Goal: Navigation & Orientation: Find specific page/section

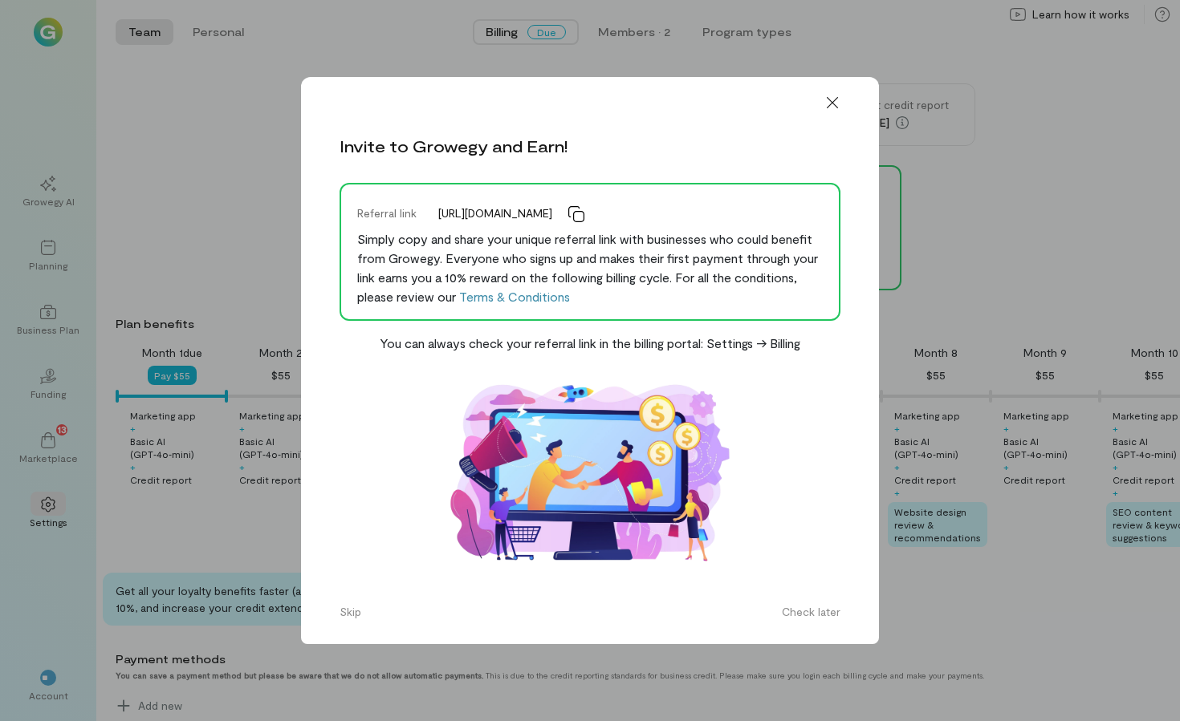
click at [825, 96] on icon at bounding box center [832, 103] width 16 height 16
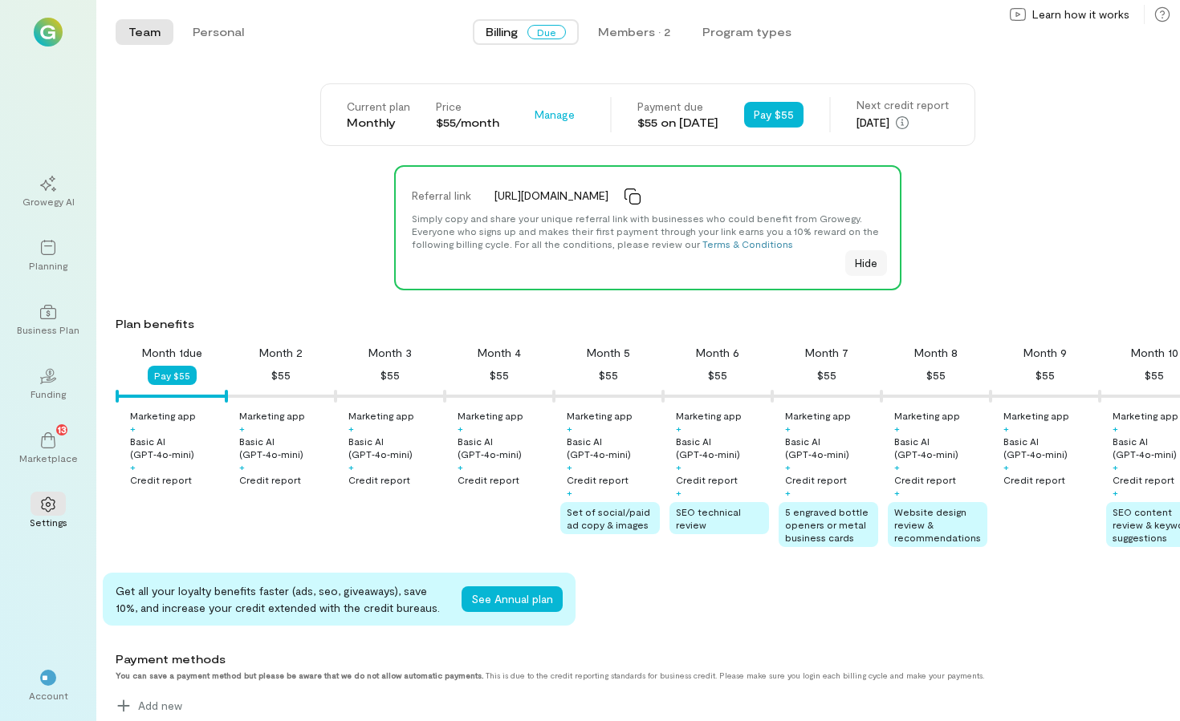
click at [859, 271] on button "Hide" at bounding box center [866, 263] width 42 height 26
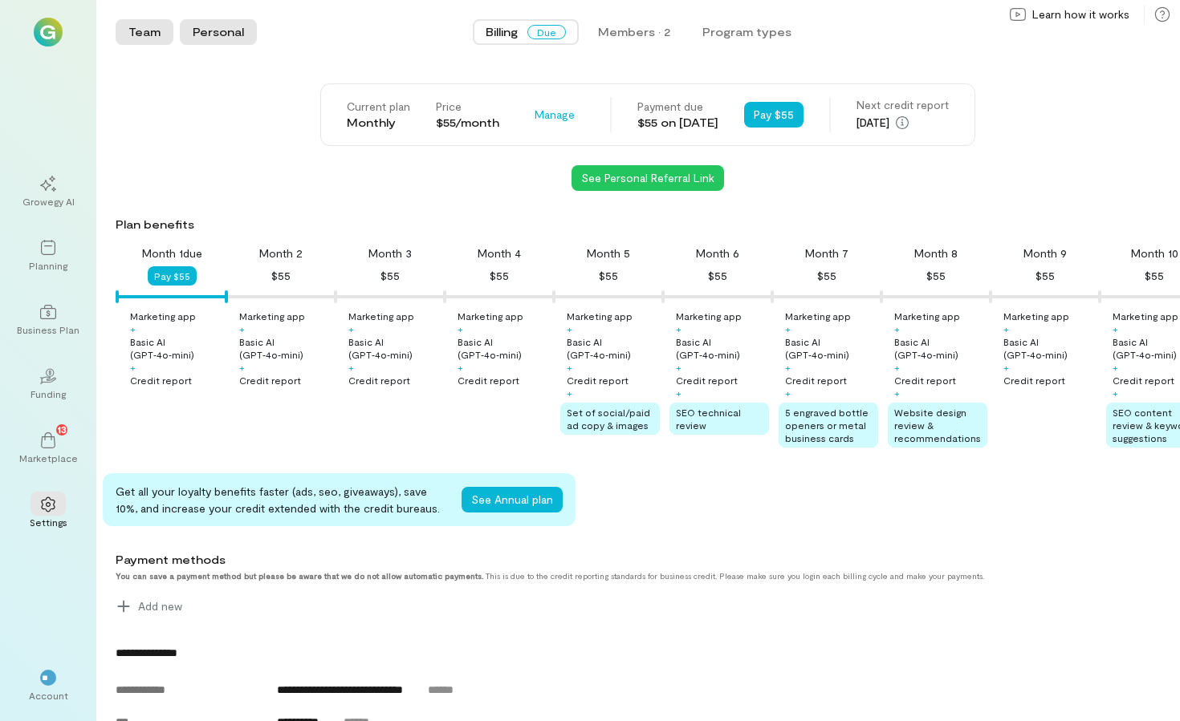
click at [211, 31] on button "Personal" at bounding box center [218, 32] width 77 height 26
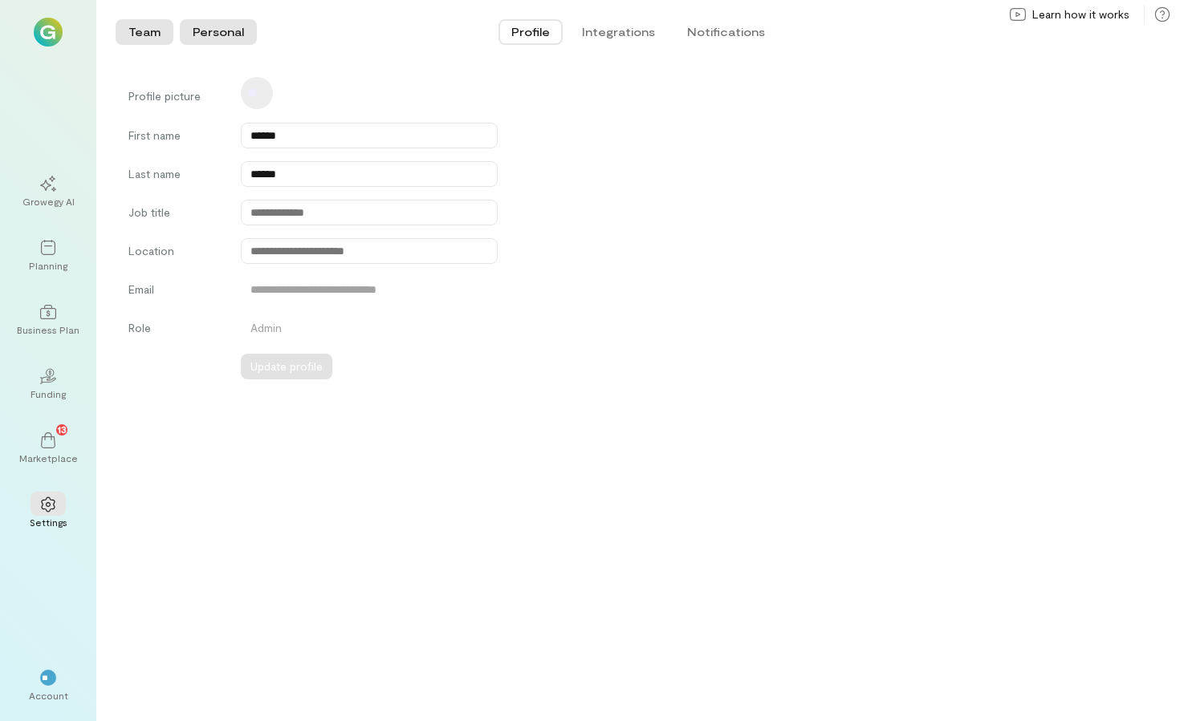
click at [154, 35] on button "Team" at bounding box center [145, 32] width 58 height 26
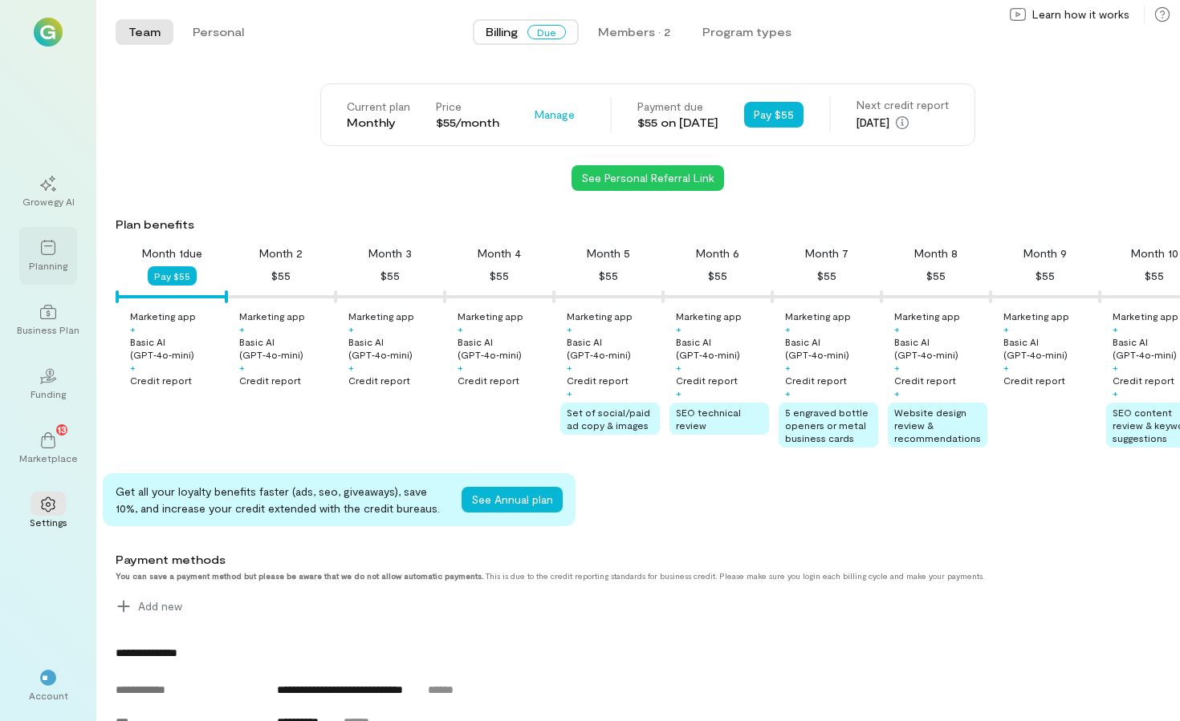
click at [47, 247] on icon at bounding box center [48, 248] width 16 height 16
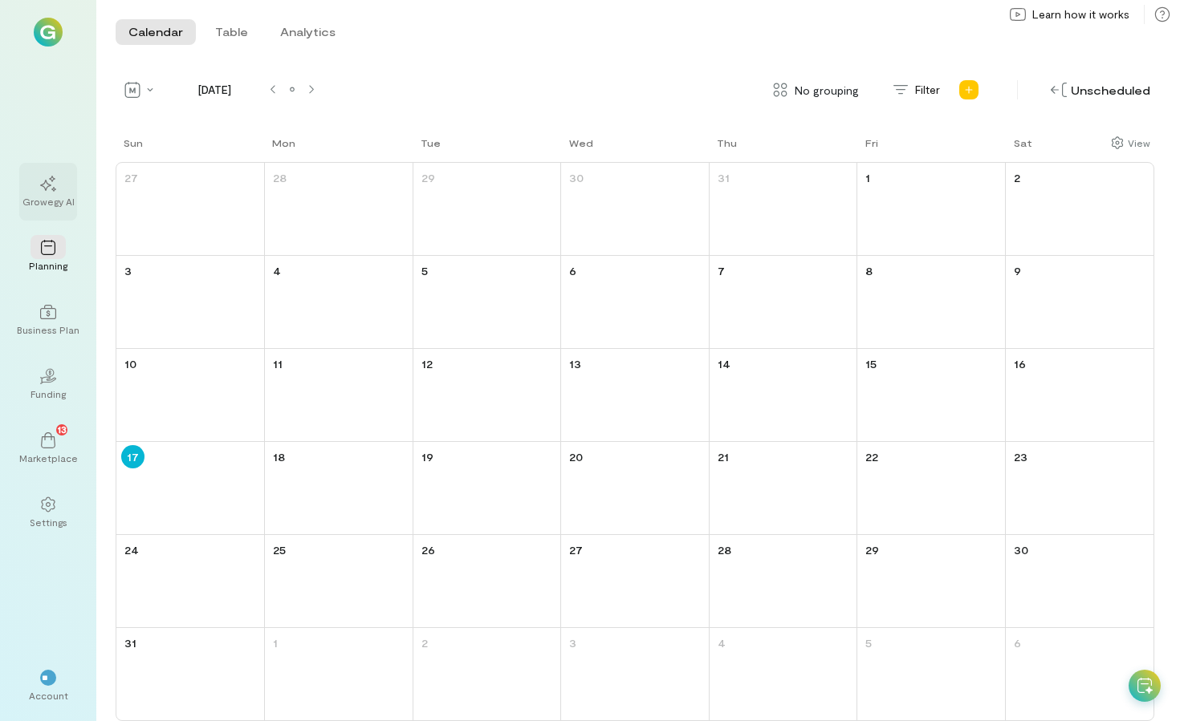
click at [47, 202] on div "Growegy AI" at bounding box center [48, 201] width 52 height 13
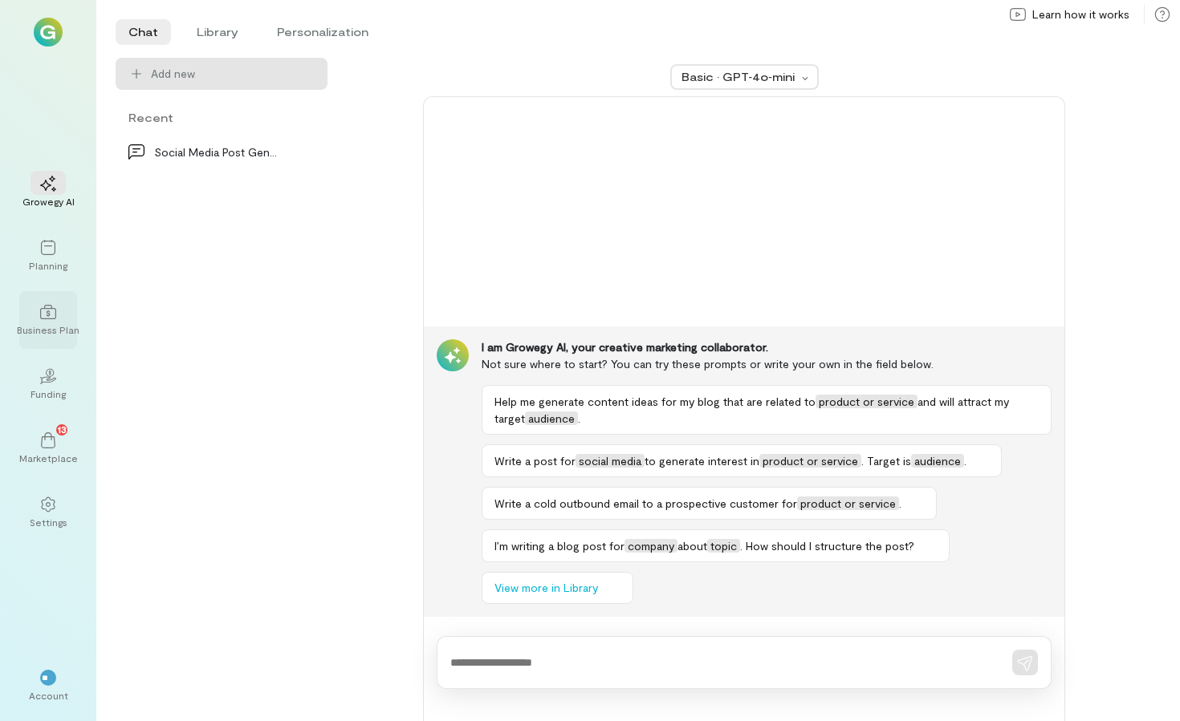
click at [47, 324] on div "Business Plan" at bounding box center [48, 329] width 63 height 13
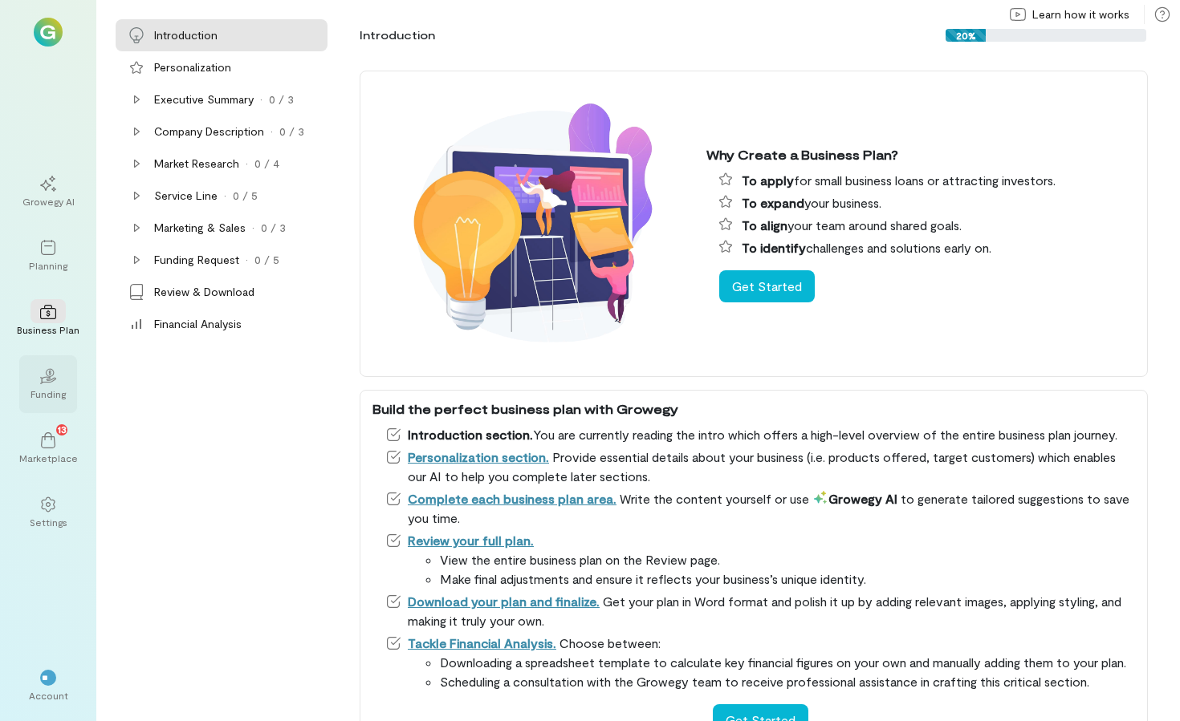
click at [47, 388] on div "Funding" at bounding box center [47, 394] width 35 height 13
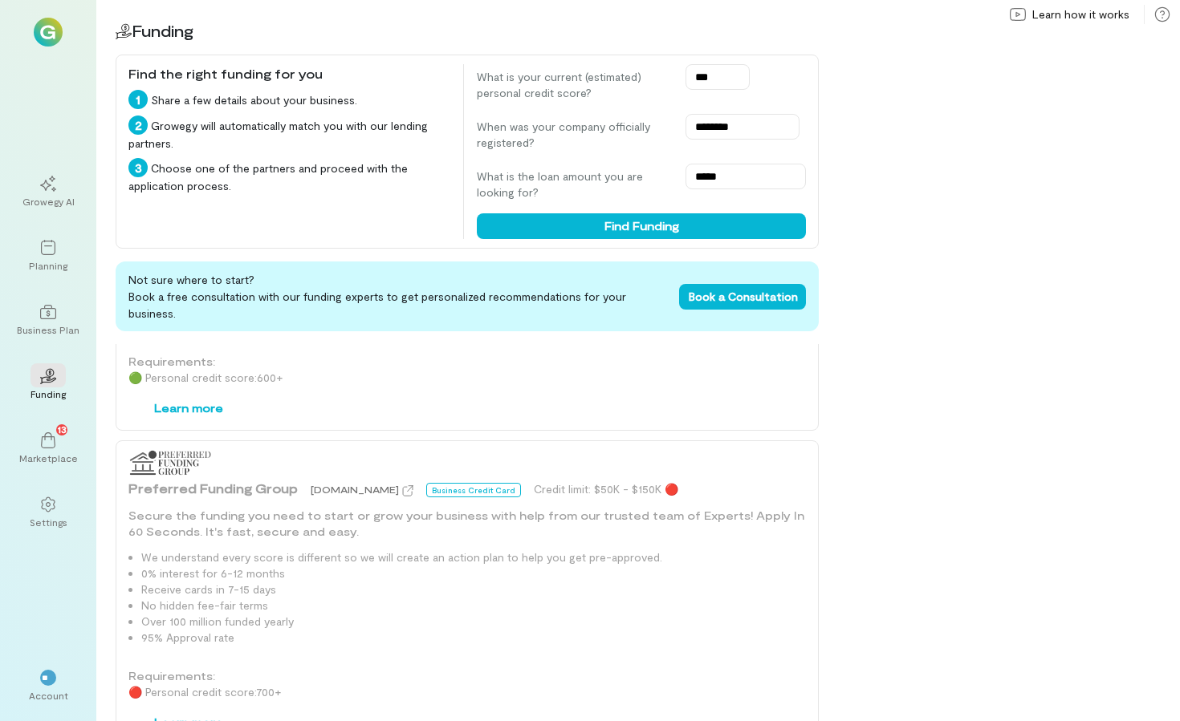
scroll to position [1660, 0]
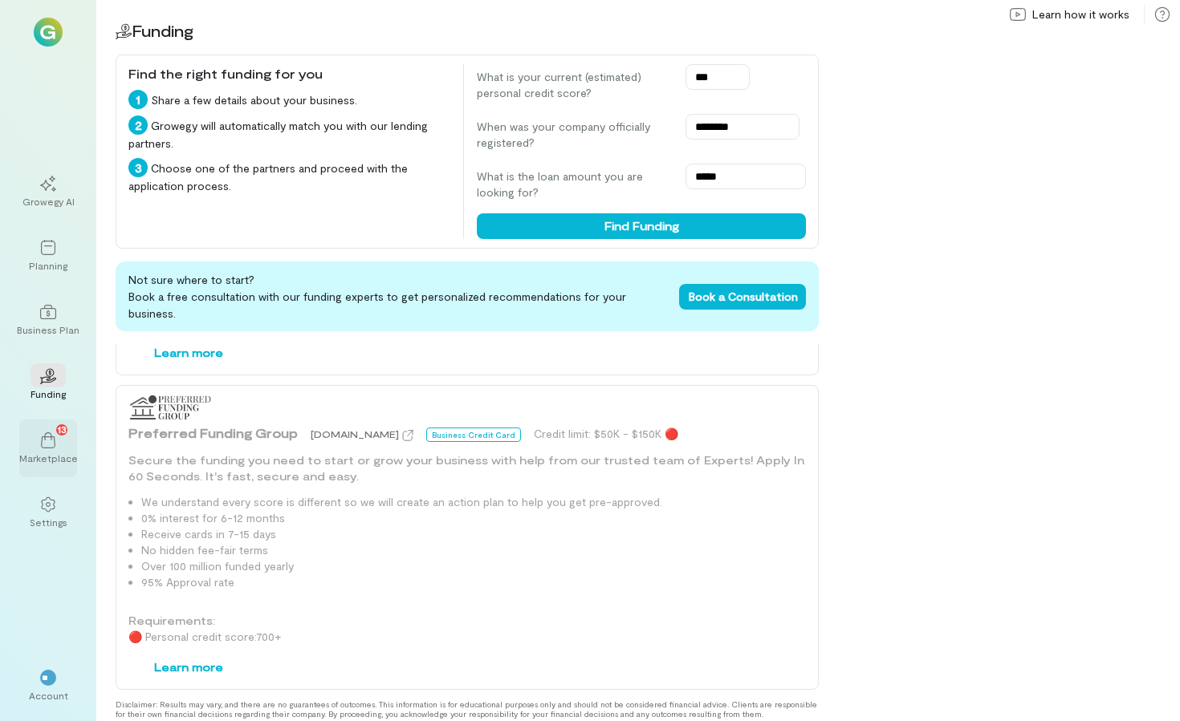
click at [38, 446] on div "13" at bounding box center [47, 440] width 35 height 24
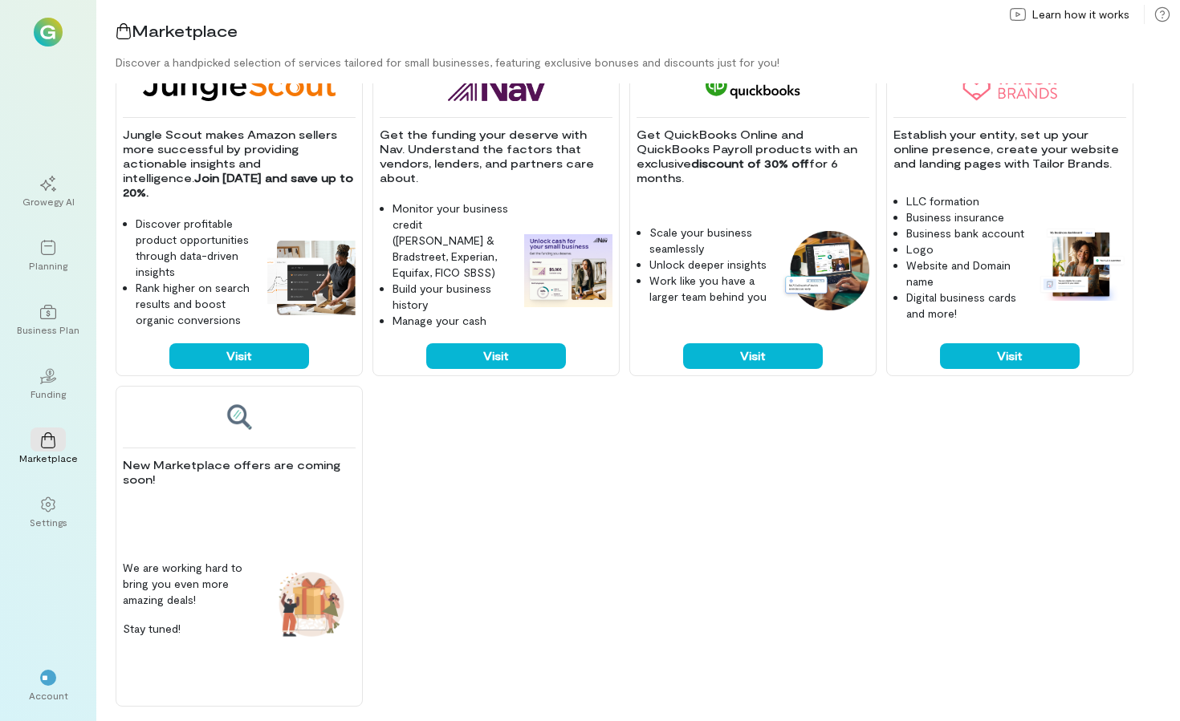
scroll to position [694, 0]
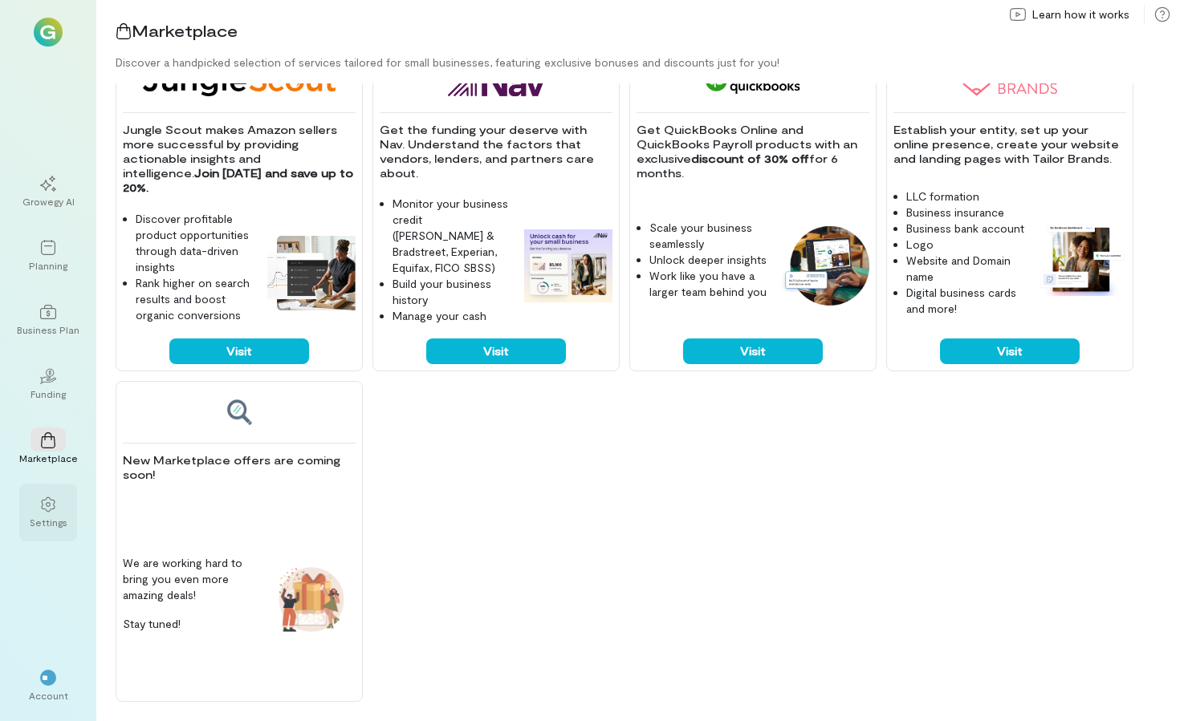
click at [56, 503] on div at bounding box center [47, 504] width 35 height 24
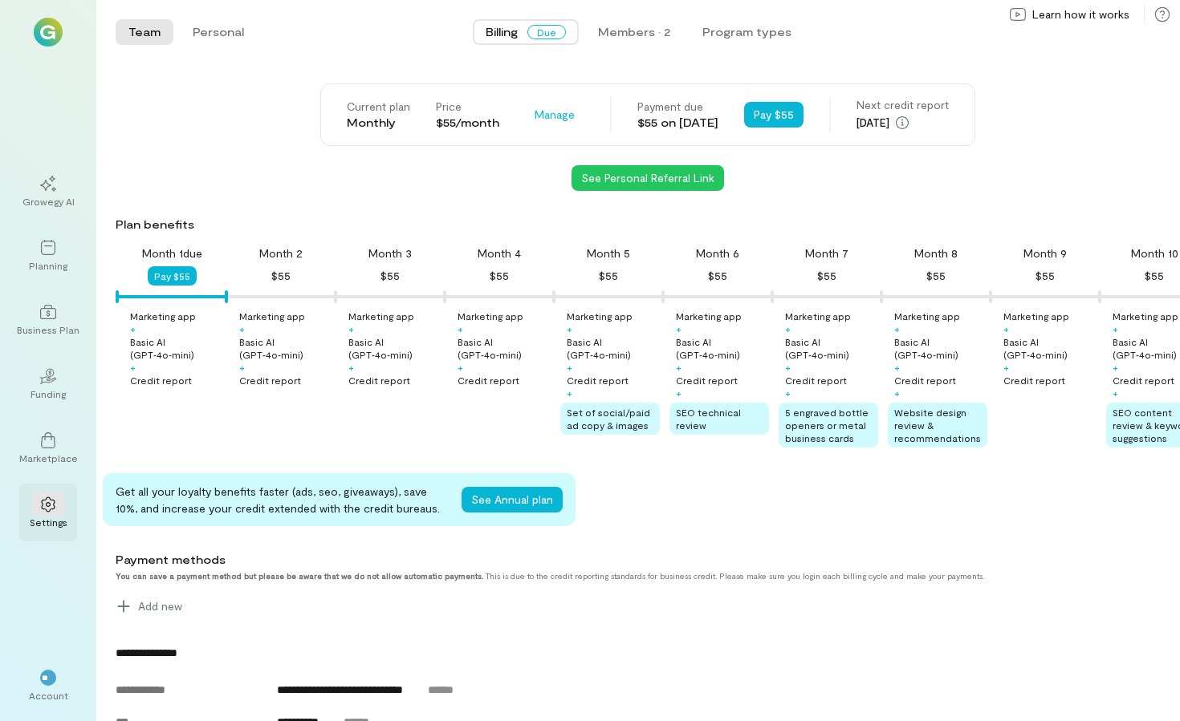
click at [50, 503] on icon at bounding box center [48, 504] width 14 height 15
click at [43, 670] on div "**" at bounding box center [48, 678] width 16 height 16
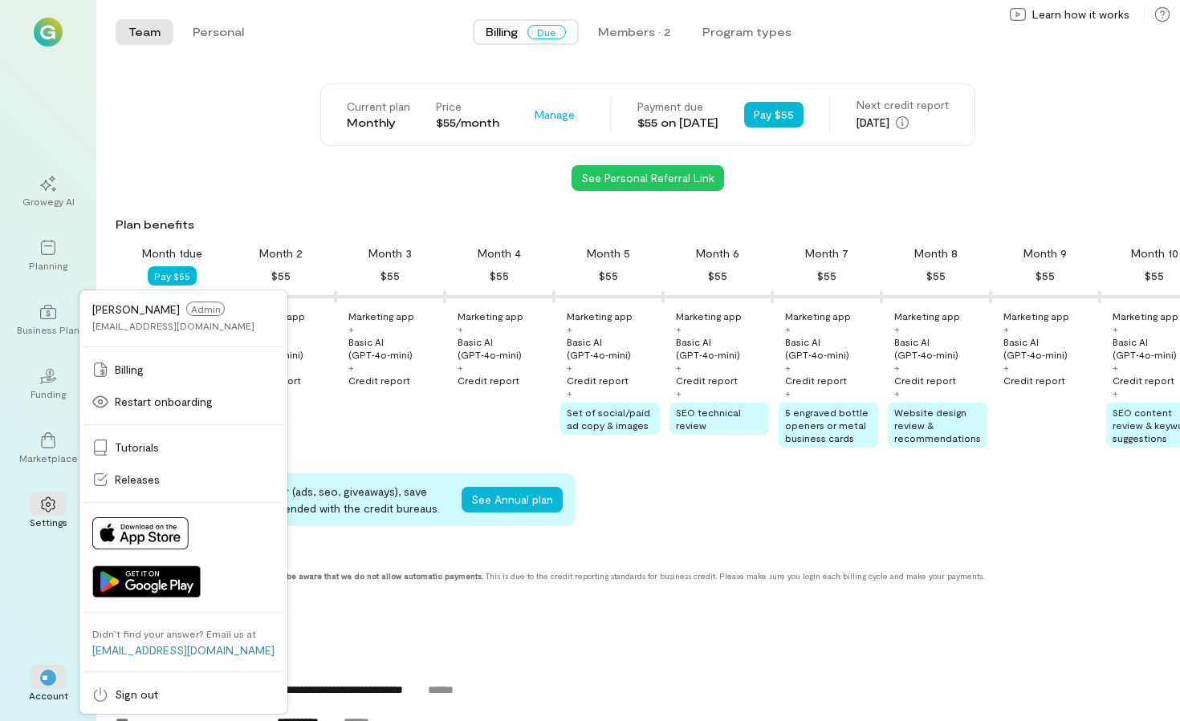
click at [25, 578] on div "Growegy AI Planning Business Plan 02 Funding Marketplace Settings ** Account [P…" at bounding box center [48, 360] width 96 height 721
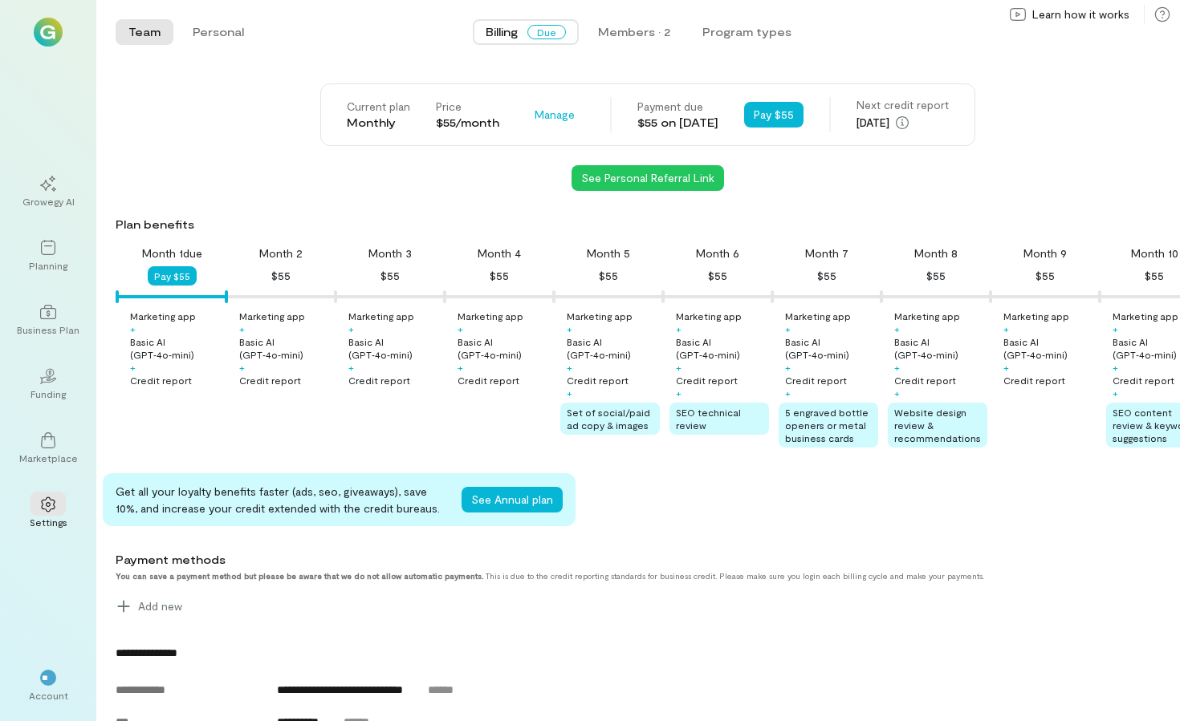
click at [47, 30] on img at bounding box center [48, 32] width 29 height 29
